Goal: Check status

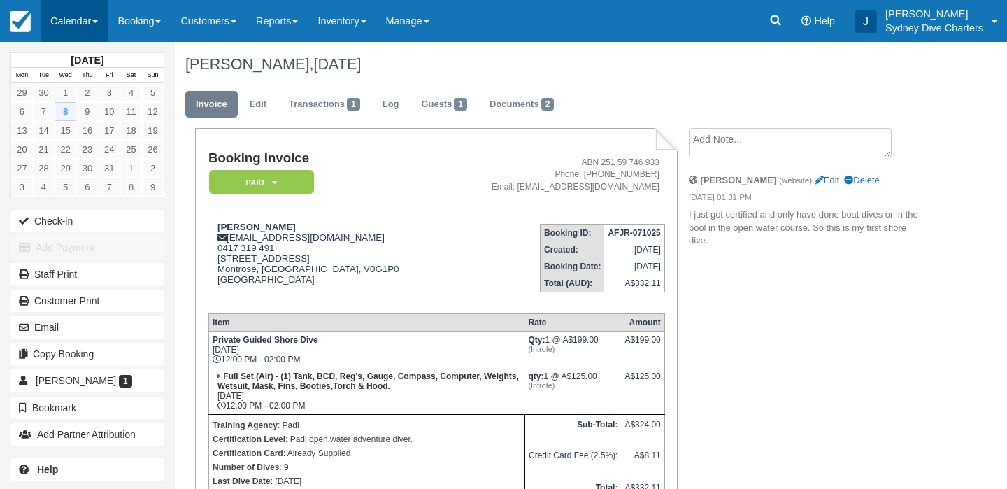
click at [59, 22] on link "Calendar" at bounding box center [74, 21] width 67 height 42
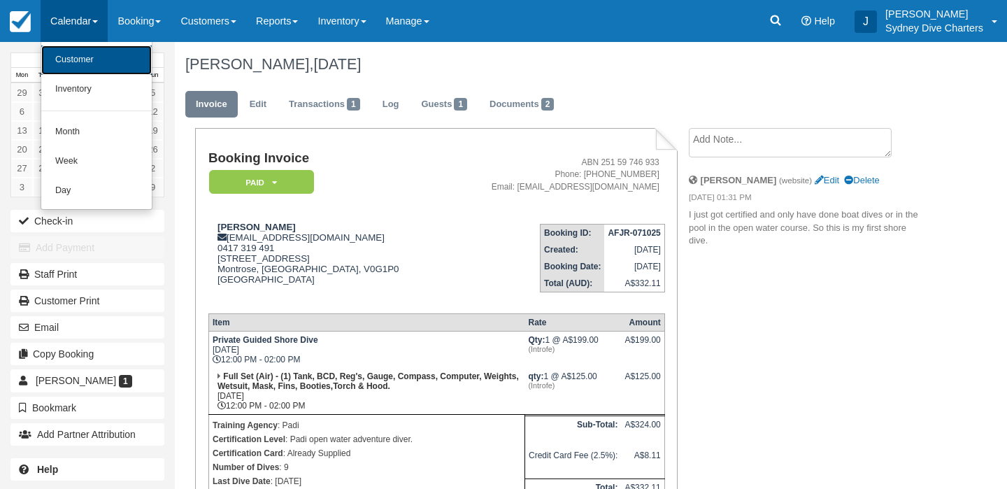
click at [82, 63] on link "Customer" at bounding box center [96, 59] width 110 height 29
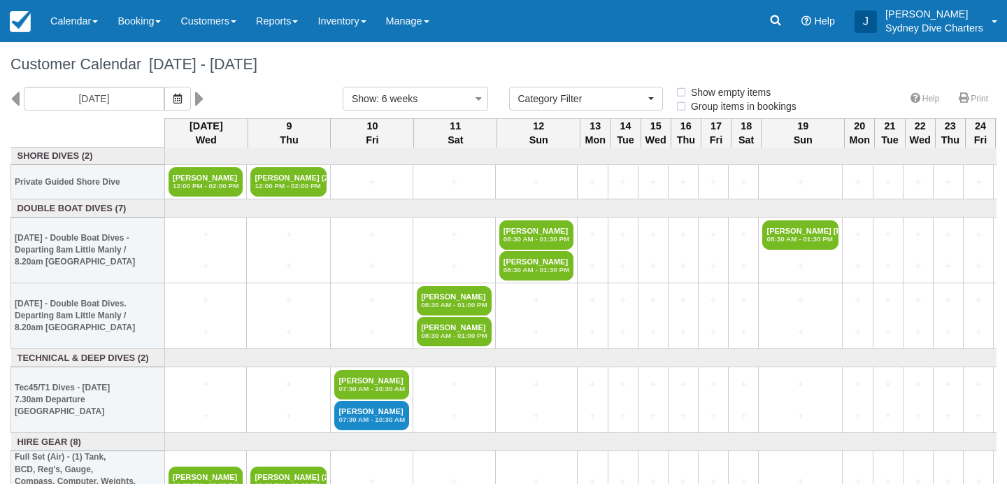
select select
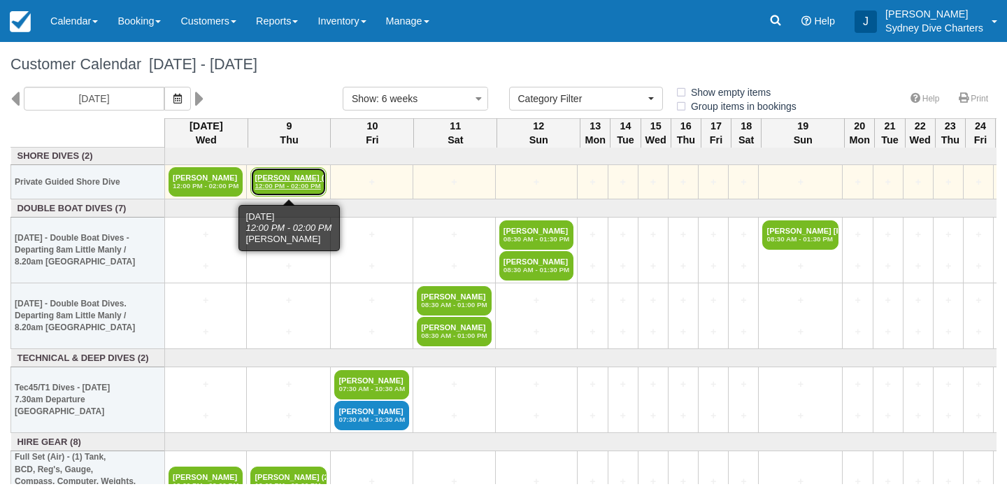
click at [304, 180] on link "Vittorio Netti (2) 12:00 PM - 02:00 PM" at bounding box center [288, 181] width 76 height 29
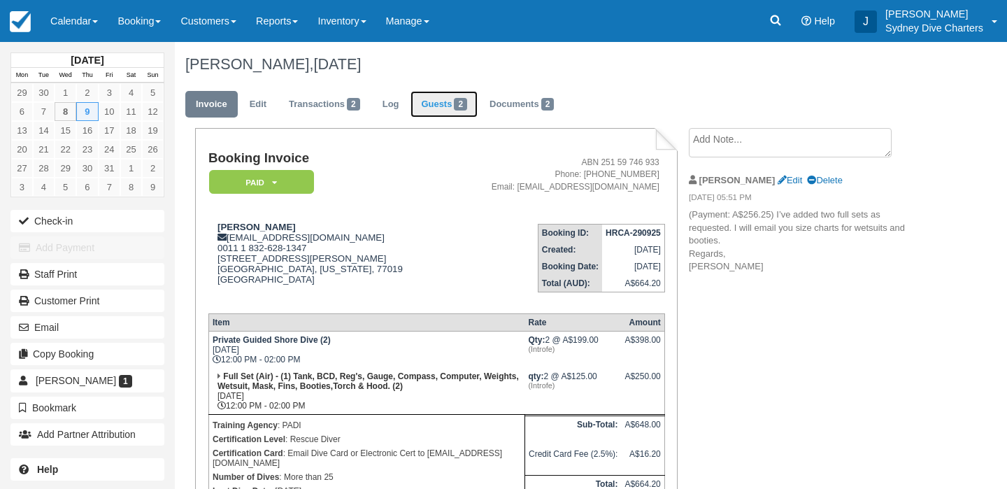
click at [443, 106] on link "Guests 2" at bounding box center [443, 104] width 67 height 27
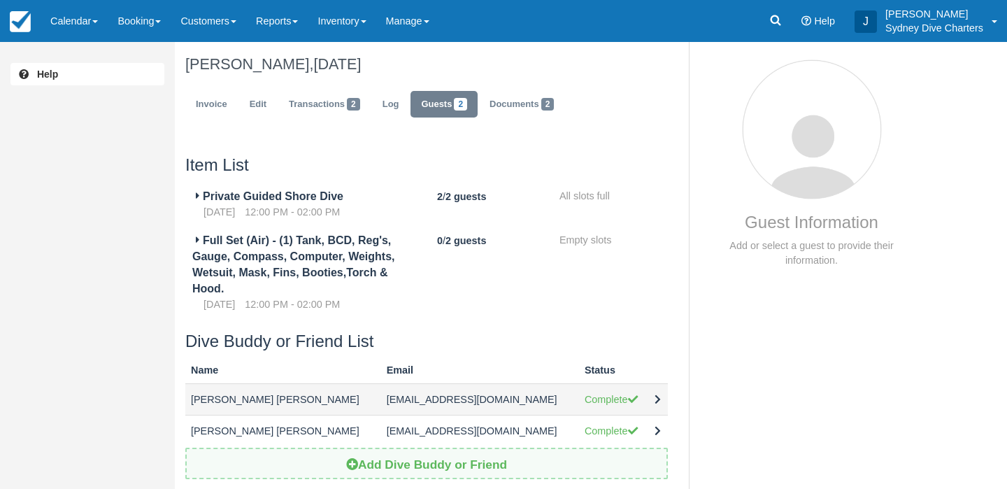
click at [357, 408] on td "Vittorio Netti Netti" at bounding box center [283, 399] width 196 height 31
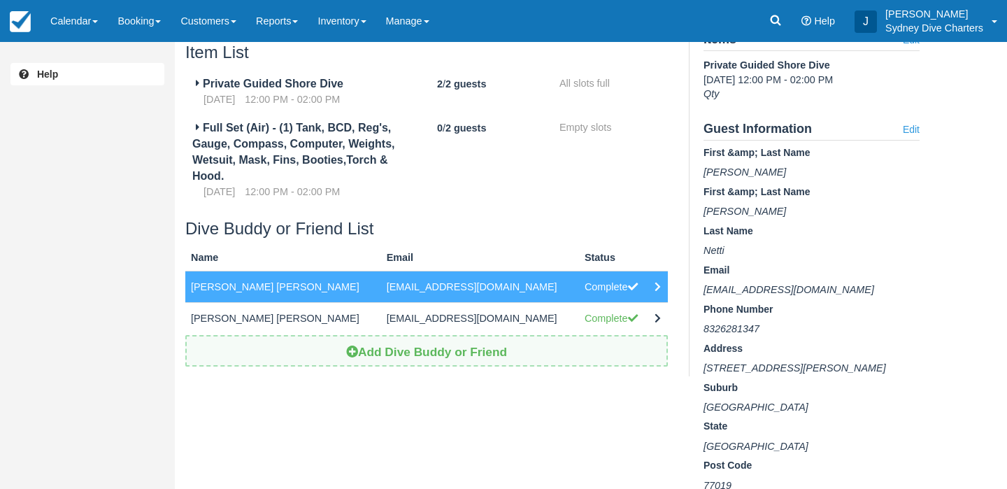
scroll to position [98, 0]
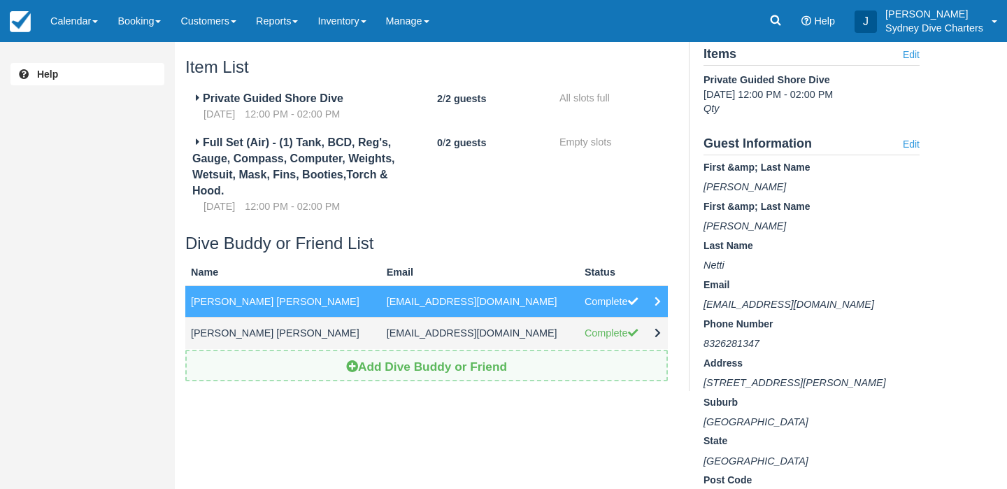
click at [320, 328] on td "Regina Amirova Amirova" at bounding box center [283, 332] width 196 height 31
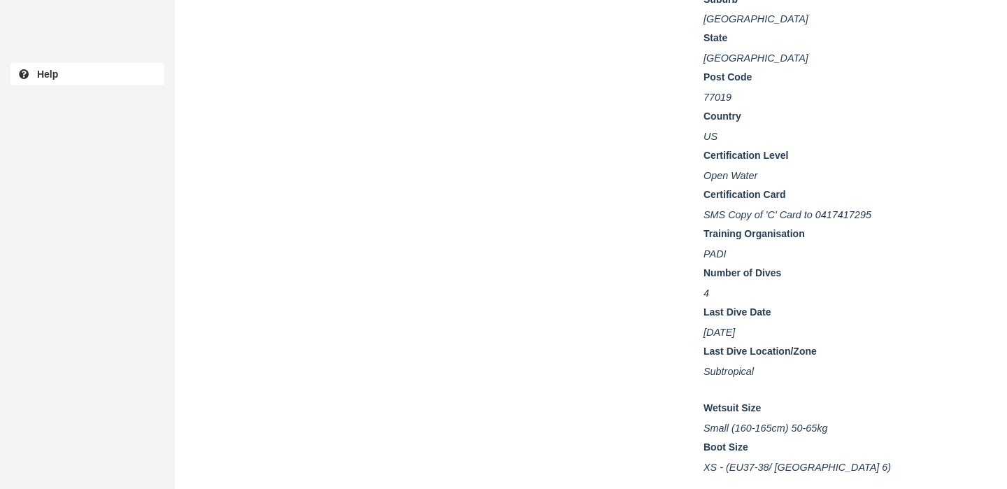
scroll to position [502, 0]
